Goal: Task Accomplishment & Management: Manage account settings

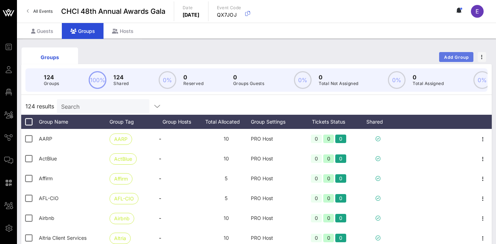
click at [455, 57] on span "Add Group" at bounding box center [456, 56] width 25 height 5
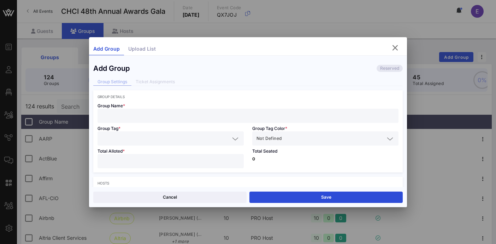
click at [165, 119] on input "text" at bounding box center [248, 115] width 293 height 9
type input "United Airlines"
click at [163, 142] on input "text" at bounding box center [166, 138] width 128 height 9
paste input "United Airlines"
type input "United Airlines"
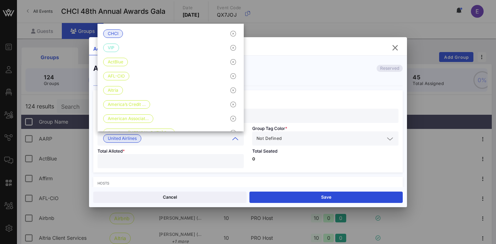
click at [295, 136] on input "text" at bounding box center [333, 138] width 101 height 9
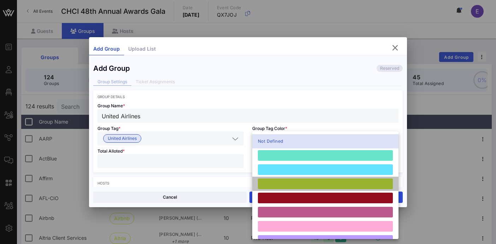
click at [280, 185] on div at bounding box center [325, 183] width 135 height 11
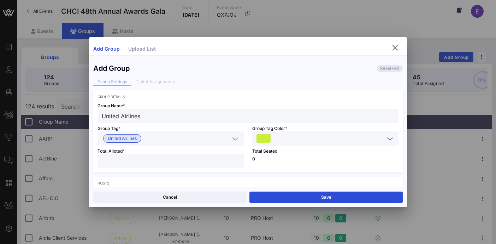
click at [189, 161] on input "number" at bounding box center [171, 160] width 138 height 9
type input "**"
click at [279, 170] on div "Total Seated 0" at bounding box center [325, 158] width 155 height 27
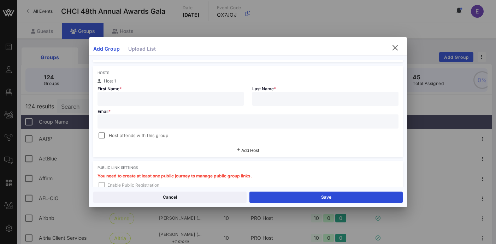
scroll to position [113, 0]
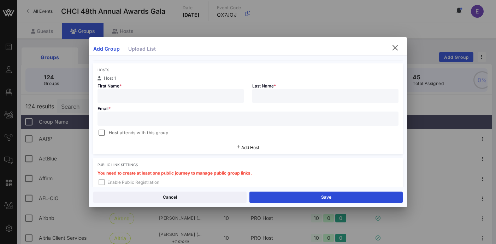
click at [186, 90] on div at bounding box center [171, 96] width 138 height 14
paste input "[PERSON_NAME]"
click at [129, 97] on input "[PERSON_NAME]" at bounding box center [171, 95] width 138 height 9
type input "[PERSON_NAME]"
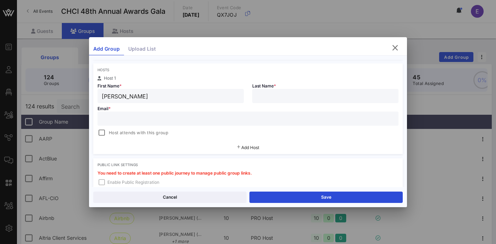
paste input "[PERSON_NAME]"
type input "[PERSON_NAME]"
click at [134, 118] on input "text" at bounding box center [248, 118] width 293 height 9
paste input "[PERSON_NAME][EMAIL_ADDRESS][PERSON_NAME][DOMAIN_NAME]"
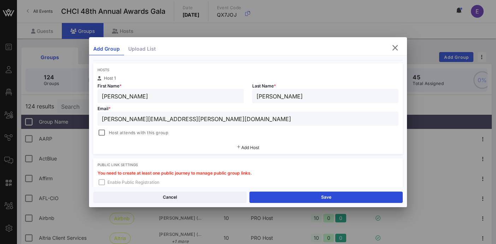
type input "[PERSON_NAME][EMAIL_ADDRESS][PERSON_NAME][DOMAIN_NAME]"
click at [251, 148] on span "Add Host" at bounding box center [250, 147] width 18 height 5
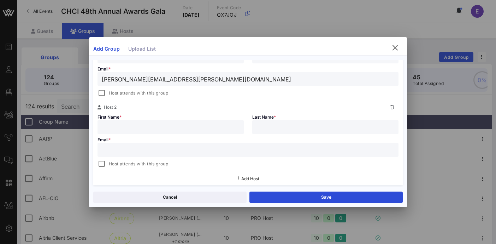
scroll to position [161, 0]
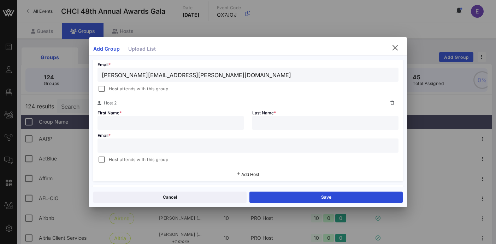
click at [152, 123] on input "text" at bounding box center [171, 122] width 138 height 9
paste input "[PERSON_NAME]"
click at [124, 123] on input "[PERSON_NAME]" at bounding box center [171, 122] width 138 height 9
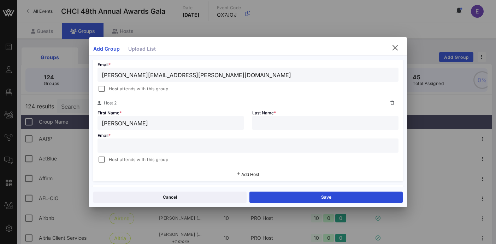
click at [124, 123] on input "[PERSON_NAME]" at bounding box center [171, 122] width 138 height 9
type input "[PERSON_NAME]"
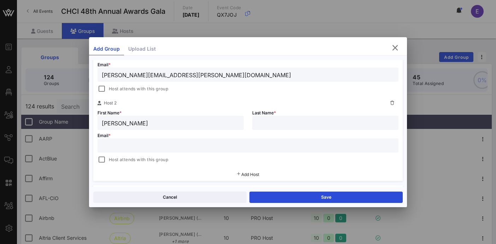
paste input "Prince"
type input "Prince"
click at [200, 148] on input "text" at bounding box center [248, 145] width 293 height 9
paste input "[PERSON_NAME][EMAIL_ADDRESS][DOMAIN_NAME]"
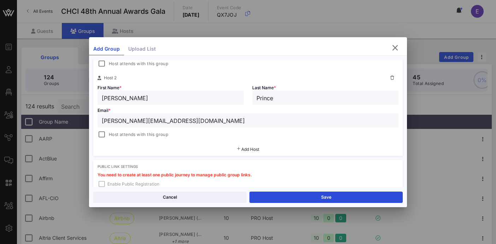
scroll to position [188, 0]
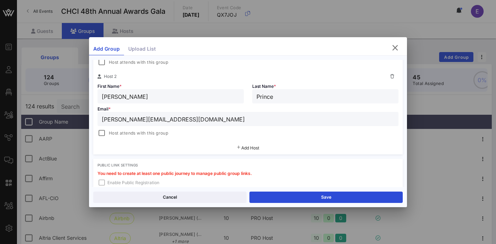
type input "[PERSON_NAME][EMAIL_ADDRESS][DOMAIN_NAME]"
click at [254, 149] on span "Add Host" at bounding box center [250, 147] width 18 height 5
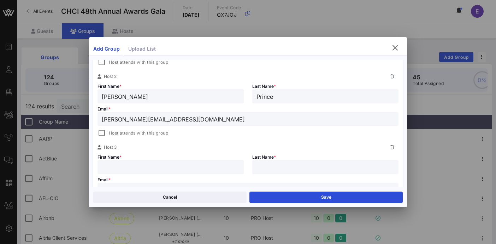
click at [145, 166] on input "text" at bounding box center [171, 166] width 138 height 9
paste input "[PERSON_NAME]"
click at [120, 166] on input "[PERSON_NAME]" at bounding box center [171, 166] width 138 height 9
type input "Max"
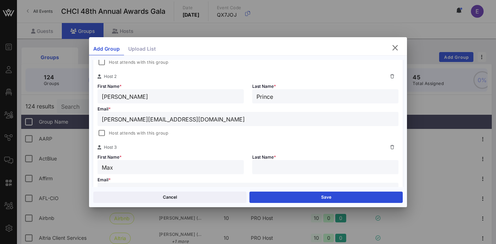
paste input "[PERSON_NAME]"
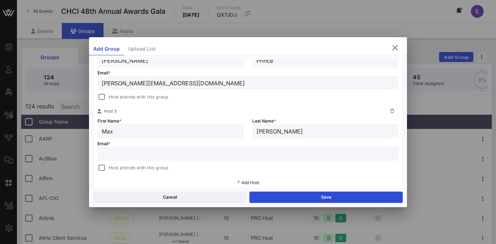
scroll to position [232, 0]
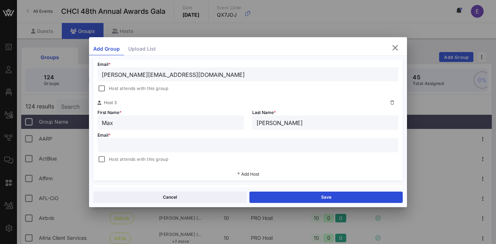
type input "[PERSON_NAME]"
click at [201, 152] on div "Email * Host attends with this group" at bounding box center [248, 146] width 310 height 34
click at [195, 144] on input "text" at bounding box center [248, 144] width 293 height 9
paste input "[EMAIL_ADDRESS][PERSON_NAME][DOMAIN_NAME]"
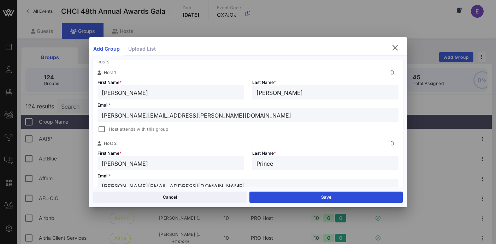
scroll to position [0, 0]
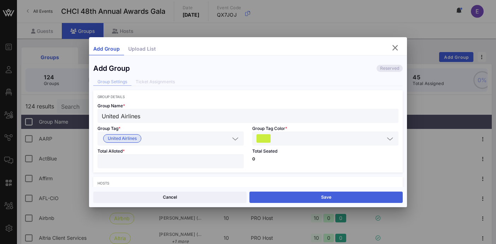
type input "[EMAIL_ADDRESS][PERSON_NAME][DOMAIN_NAME]"
click at [317, 201] on button "Save" at bounding box center [326, 196] width 153 height 11
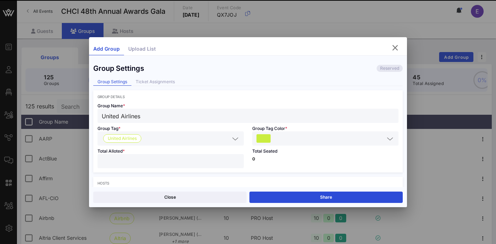
type input "[PERSON_NAME][EMAIL_ADDRESS][PERSON_NAME][DOMAIN_NAME]"
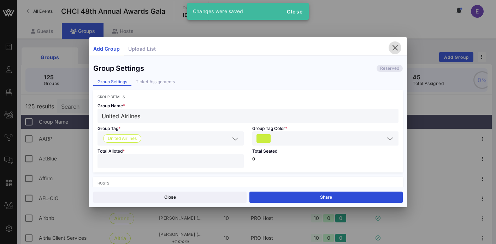
click at [396, 46] on icon "button" at bounding box center [395, 47] width 8 height 8
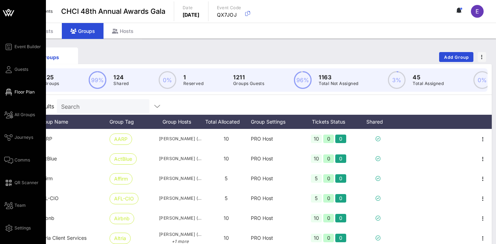
click at [16, 94] on span "Floor Plan" at bounding box center [24, 92] width 20 height 6
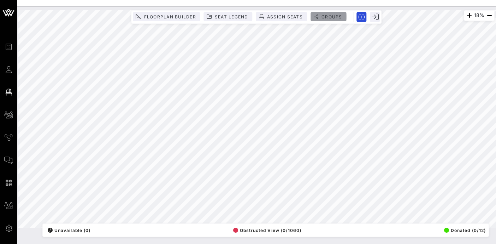
click at [331, 16] on span "Groups" at bounding box center [331, 16] width 21 height 5
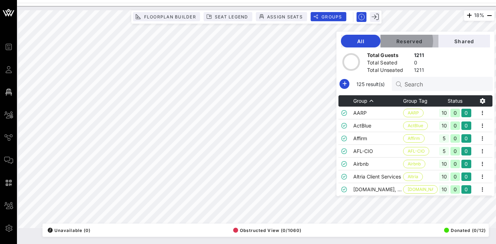
click at [420, 41] on span "Reserved" at bounding box center [409, 41] width 47 height 6
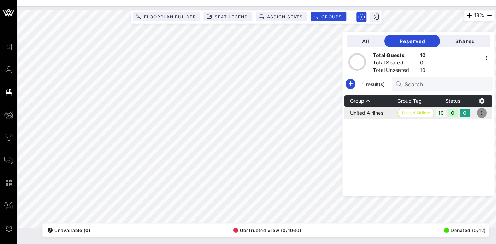
click at [483, 114] on icon "button" at bounding box center [482, 113] width 8 height 8
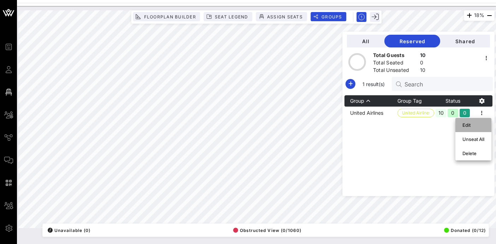
click at [468, 125] on div "Edit" at bounding box center [474, 125] width 22 height 6
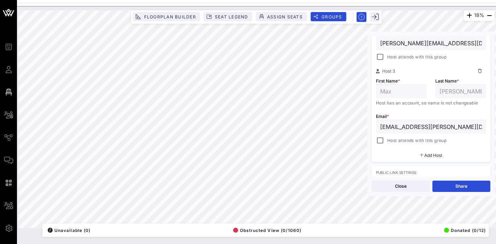
scroll to position [241, 0]
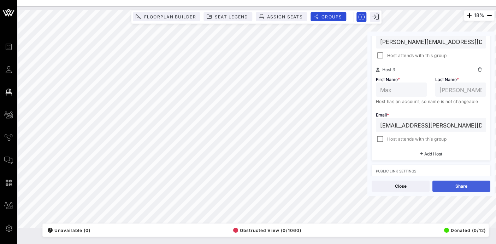
click at [464, 188] on button "Share" at bounding box center [462, 185] width 58 height 11
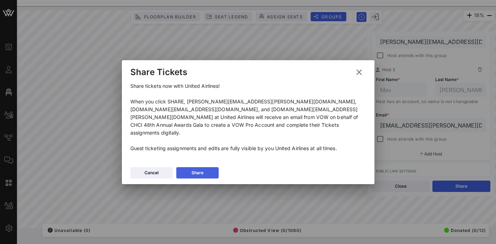
click at [198, 170] on icon at bounding box center [197, 172] width 6 height 5
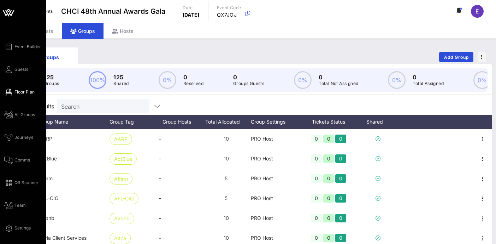
click at [19, 93] on span "Floor Plan" at bounding box center [24, 92] width 20 height 6
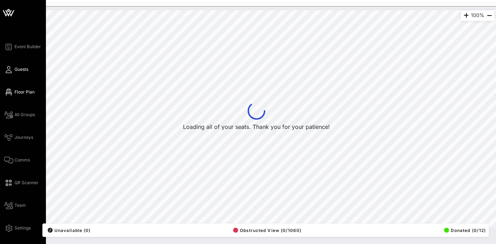
click at [18, 67] on span "Guests" at bounding box center [21, 69] width 14 height 6
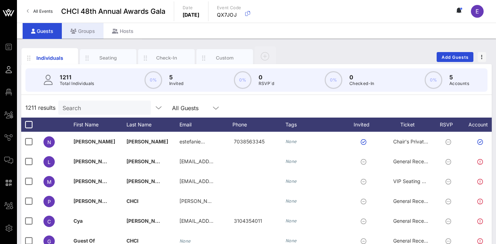
click at [83, 28] on div "Groups" at bounding box center [83, 31] width 42 height 16
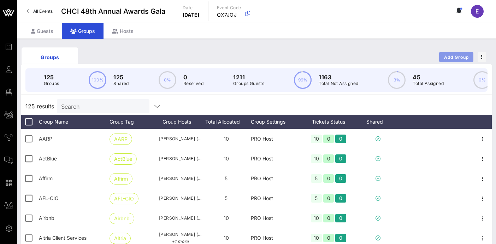
click at [451, 55] on span "Add Group" at bounding box center [456, 56] width 25 height 5
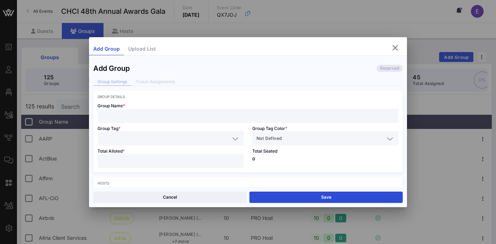
click at [190, 111] on input "text" at bounding box center [248, 115] width 293 height 9
paste input "Brownstein Hyatt Farber Schreck"
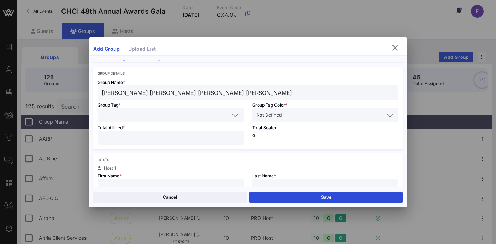
scroll to position [28, 0]
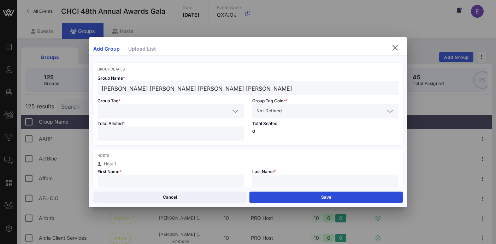
type input "Brownstein Hyatt Farber Schreck"
click at [178, 109] on input "text" at bounding box center [166, 110] width 128 height 9
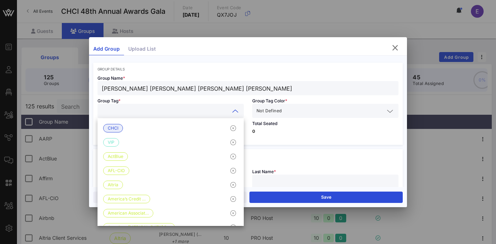
paste input "Brownstein Hyatt Farber Schreck"
type input "Brownstein Hyatt Farber Schreck"
click at [282, 114] on div "Not Defined" at bounding box center [321, 110] width 128 height 9
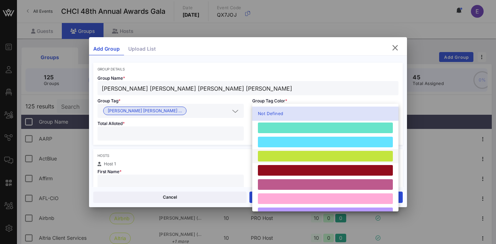
click at [279, 155] on div at bounding box center [325, 156] width 135 height 11
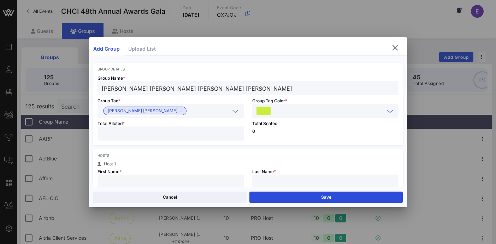
click at [205, 134] on input "number" at bounding box center [171, 133] width 138 height 9
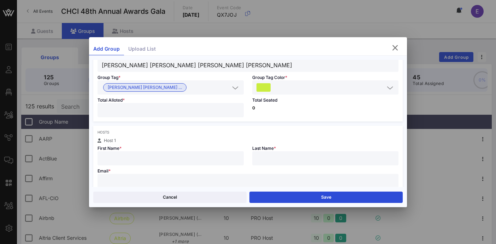
scroll to position [88, 0]
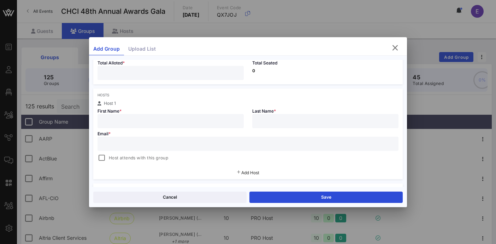
type input "**"
click at [180, 119] on input "text" at bounding box center [171, 120] width 138 height 9
type input "Cindy"
type input "Turner"
click at [209, 144] on input "text" at bounding box center [248, 143] width 293 height 9
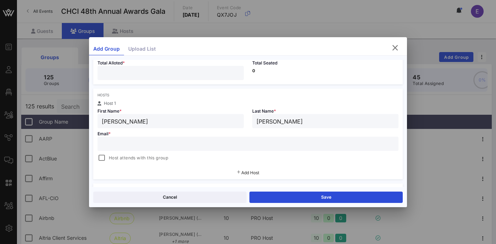
paste input "CTurner@BHFS.com"
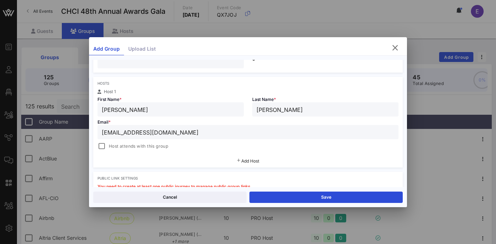
scroll to position [105, 0]
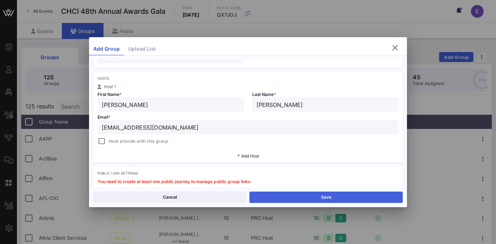
click at [320, 198] on button "Save" at bounding box center [326, 196] width 153 height 11
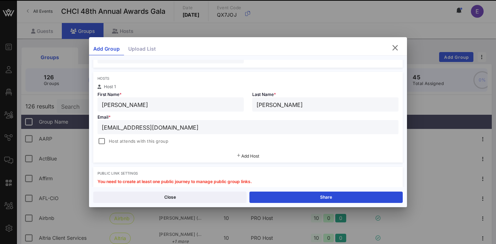
type input "cturner@bhfs.com"
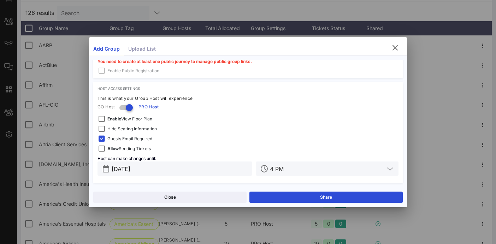
scroll to position [121, 0]
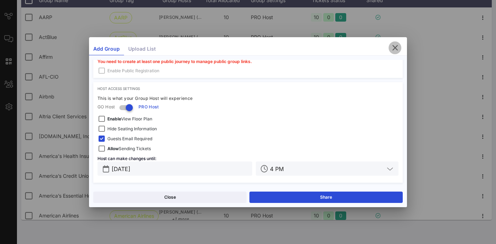
click at [395, 49] on icon "button" at bounding box center [395, 47] width 8 height 8
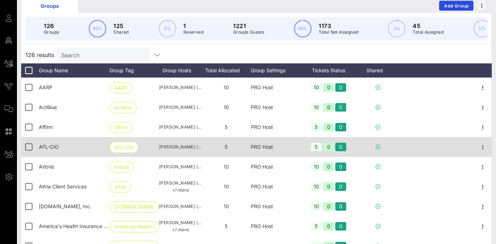
scroll to position [0, 0]
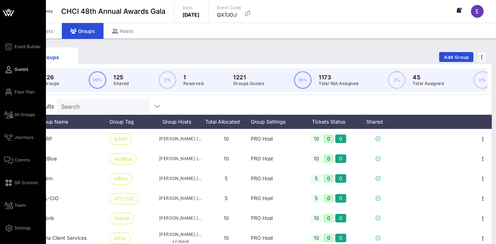
click at [19, 68] on span "Guests" at bounding box center [21, 69] width 14 height 6
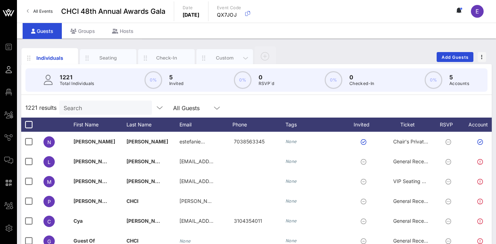
click at [231, 55] on div "Custom" at bounding box center [224, 57] width 31 height 7
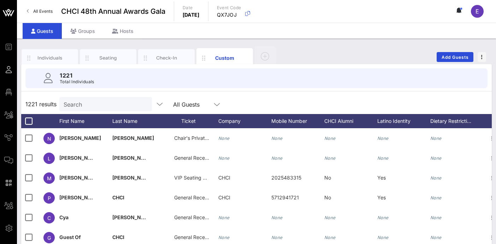
click at [90, 108] on input "Search" at bounding box center [105, 103] width 83 height 9
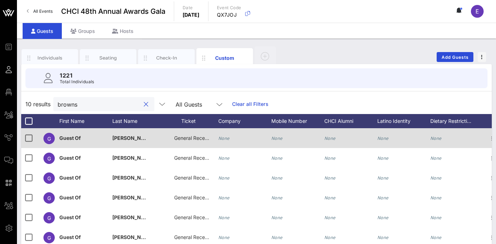
type input "browns"
click at [190, 138] on span "General Reception" at bounding box center [195, 138] width 42 height 6
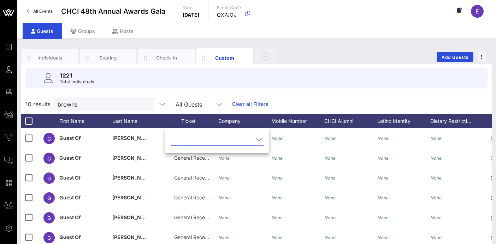
click at [203, 142] on input "text" at bounding box center [212, 139] width 83 height 11
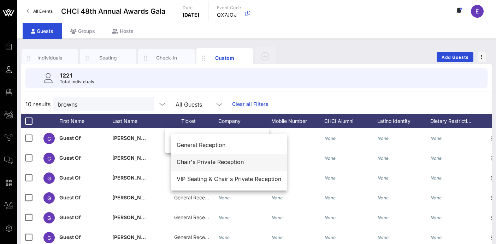
click at [205, 163] on div "Chair's Private Reception" at bounding box center [229, 161] width 105 height 7
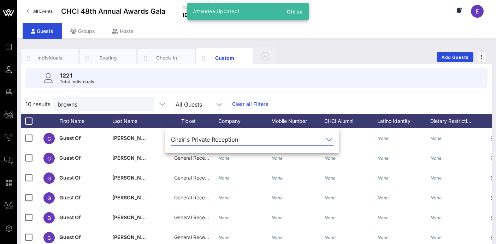
click at [333, 99] on div "10 results browns All Guests Clear all Filters" at bounding box center [256, 104] width 471 height 20
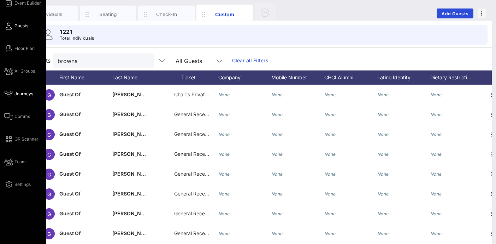
scroll to position [12, 0]
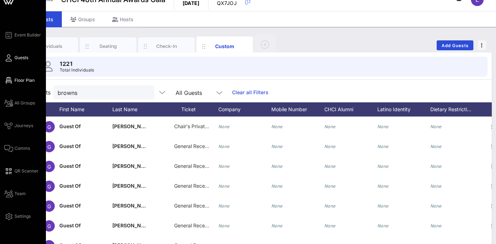
click at [17, 82] on span "Floor Plan" at bounding box center [24, 80] width 20 height 6
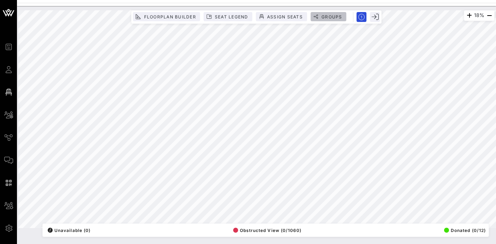
click at [333, 15] on span "Groups" at bounding box center [331, 16] width 21 height 5
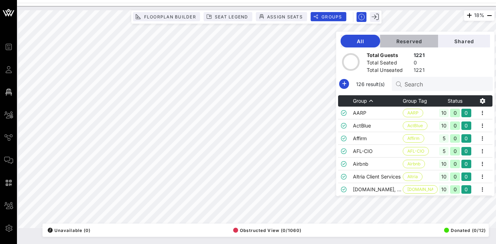
click at [423, 42] on span "Reserved" at bounding box center [409, 41] width 47 height 6
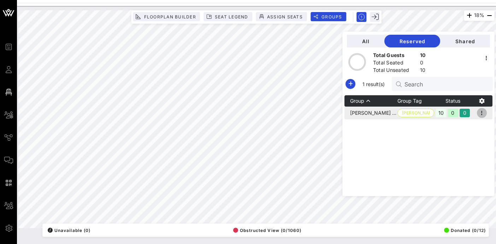
click at [486, 113] on icon "button" at bounding box center [482, 113] width 8 height 8
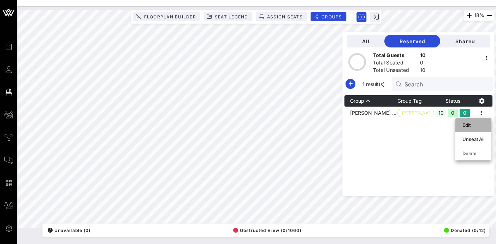
click at [463, 125] on div "Edit" at bounding box center [474, 125] width 22 height 6
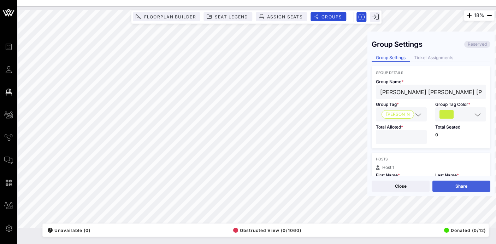
click at [465, 188] on button "Share" at bounding box center [462, 185] width 58 height 11
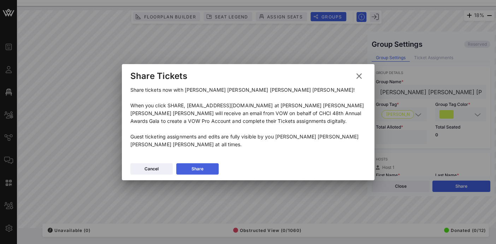
click at [196, 168] on icon at bounding box center [197, 168] width 5 height 4
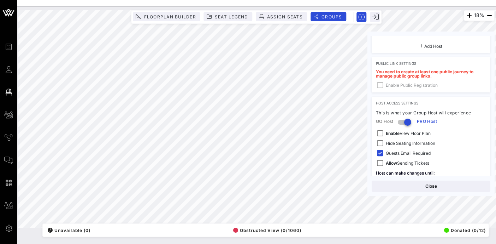
scroll to position [216, 0]
